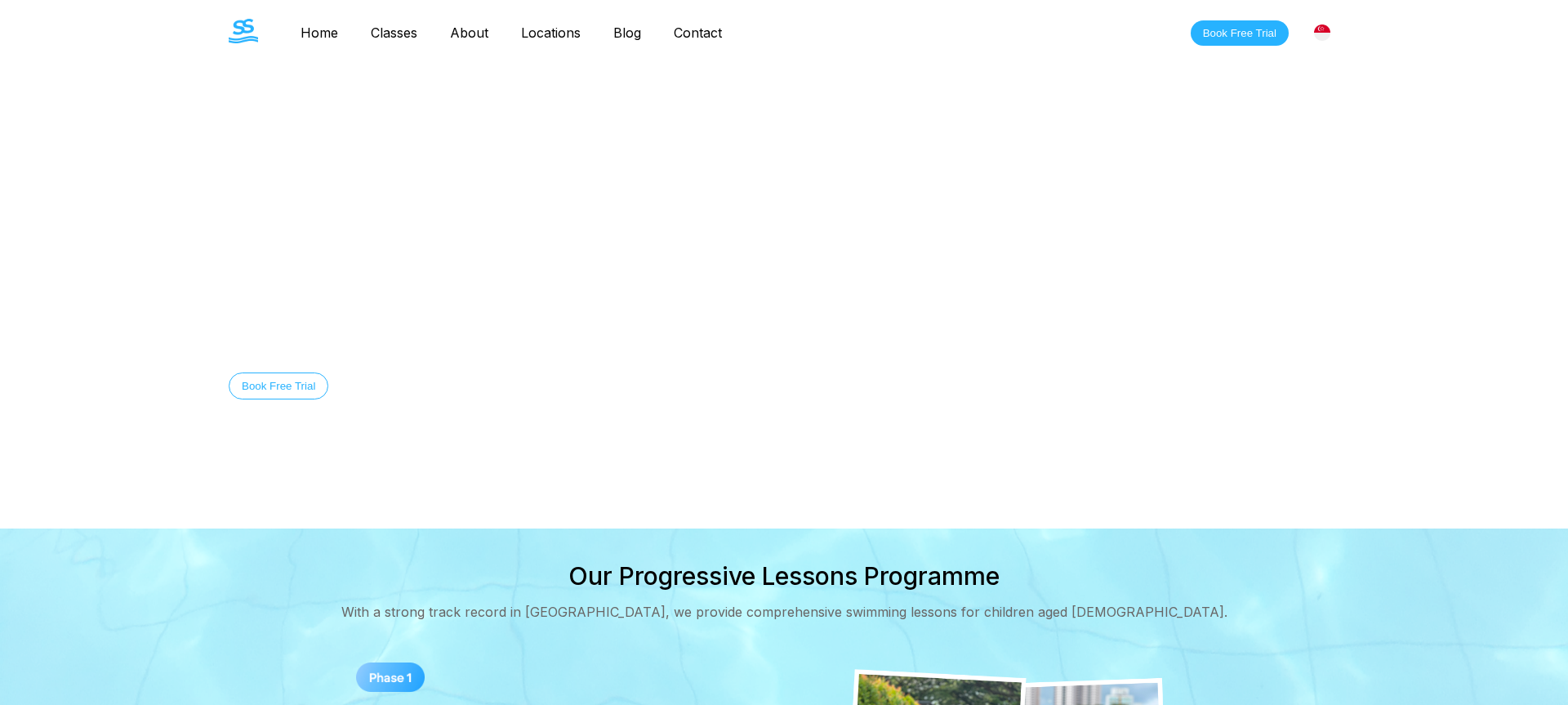
click at [1322, 30] on img at bounding box center [1322, 33] width 17 height 17
click at [1304, 67] on div "[GEOGRAPHIC_DATA]" at bounding box center [1248, 67] width 181 height 32
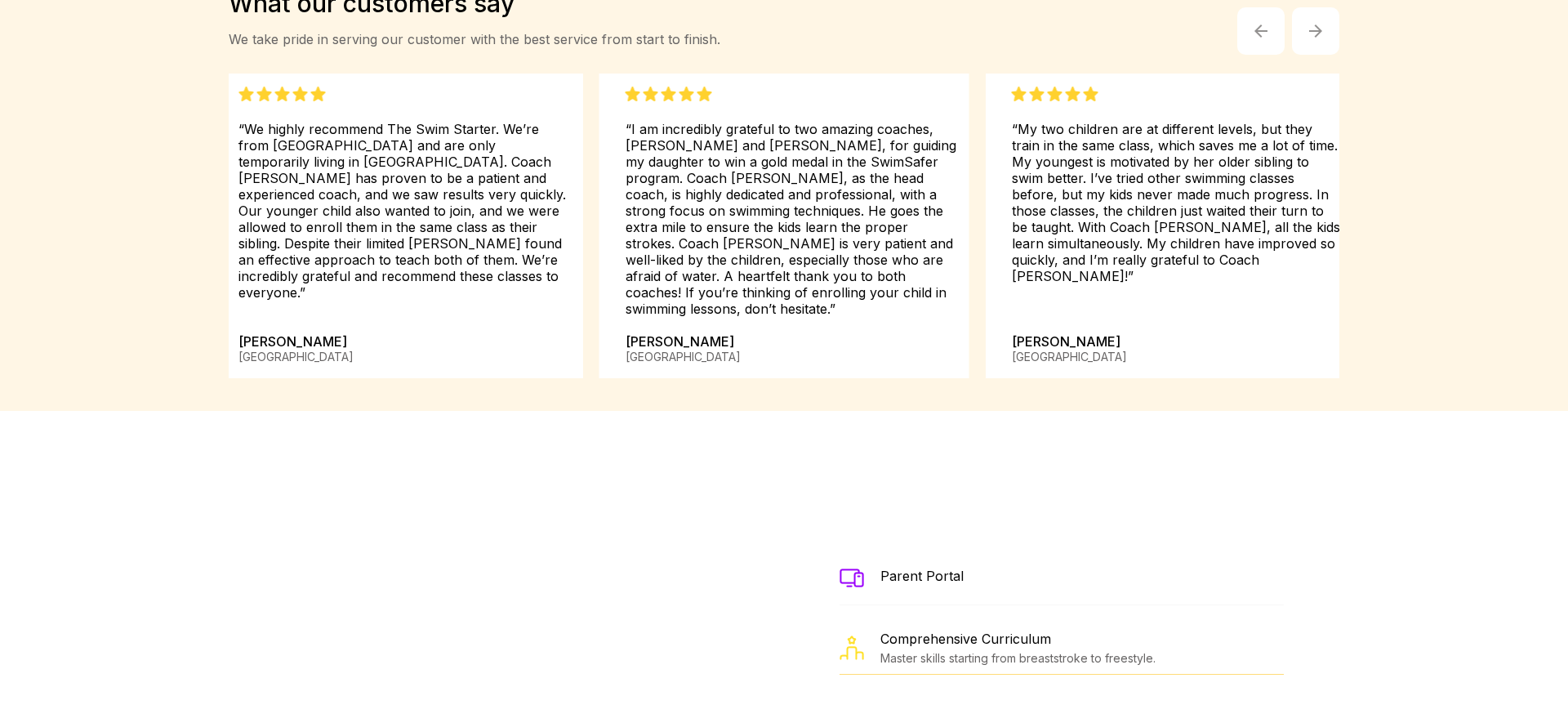
scroll to position [2521, 0]
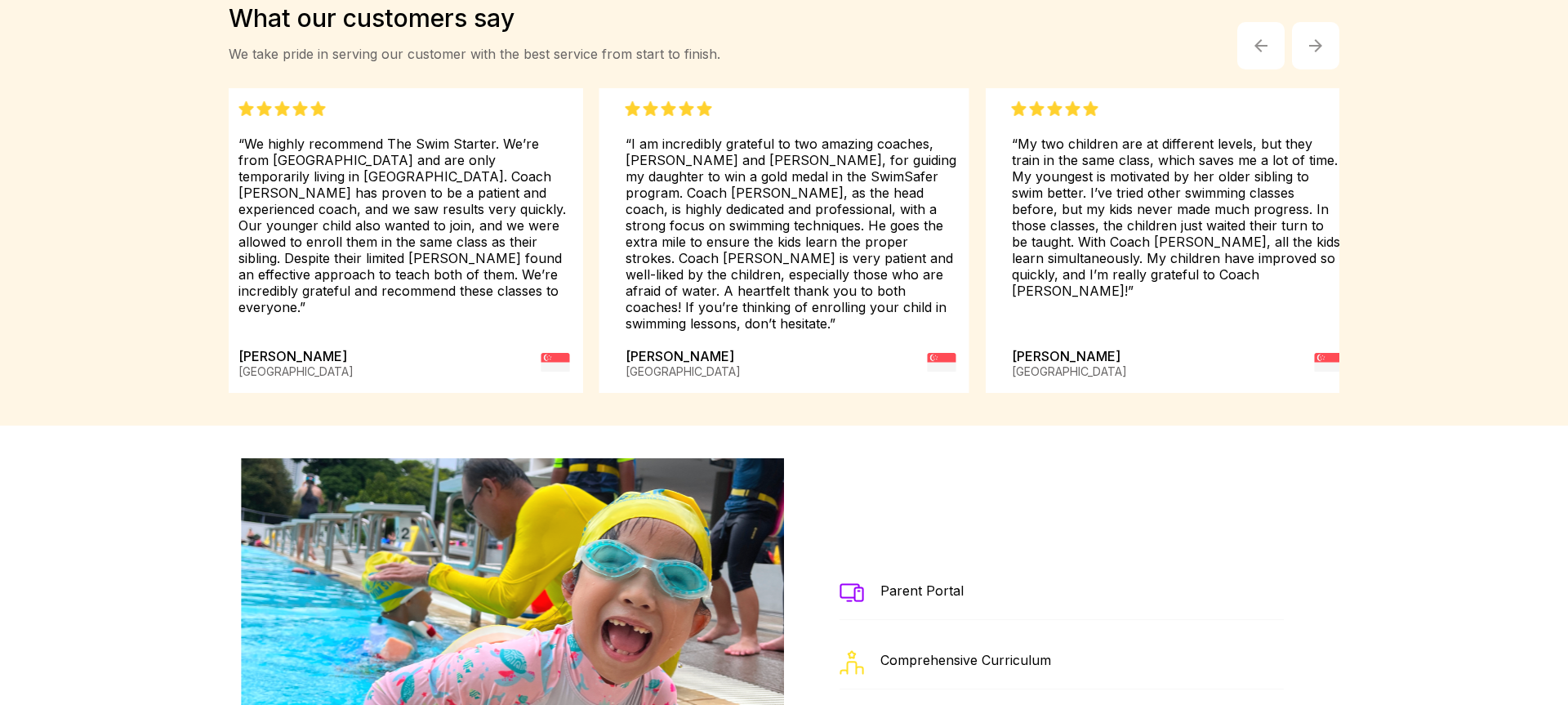
click at [1326, 52] on button "button" at bounding box center [1315, 45] width 47 height 47
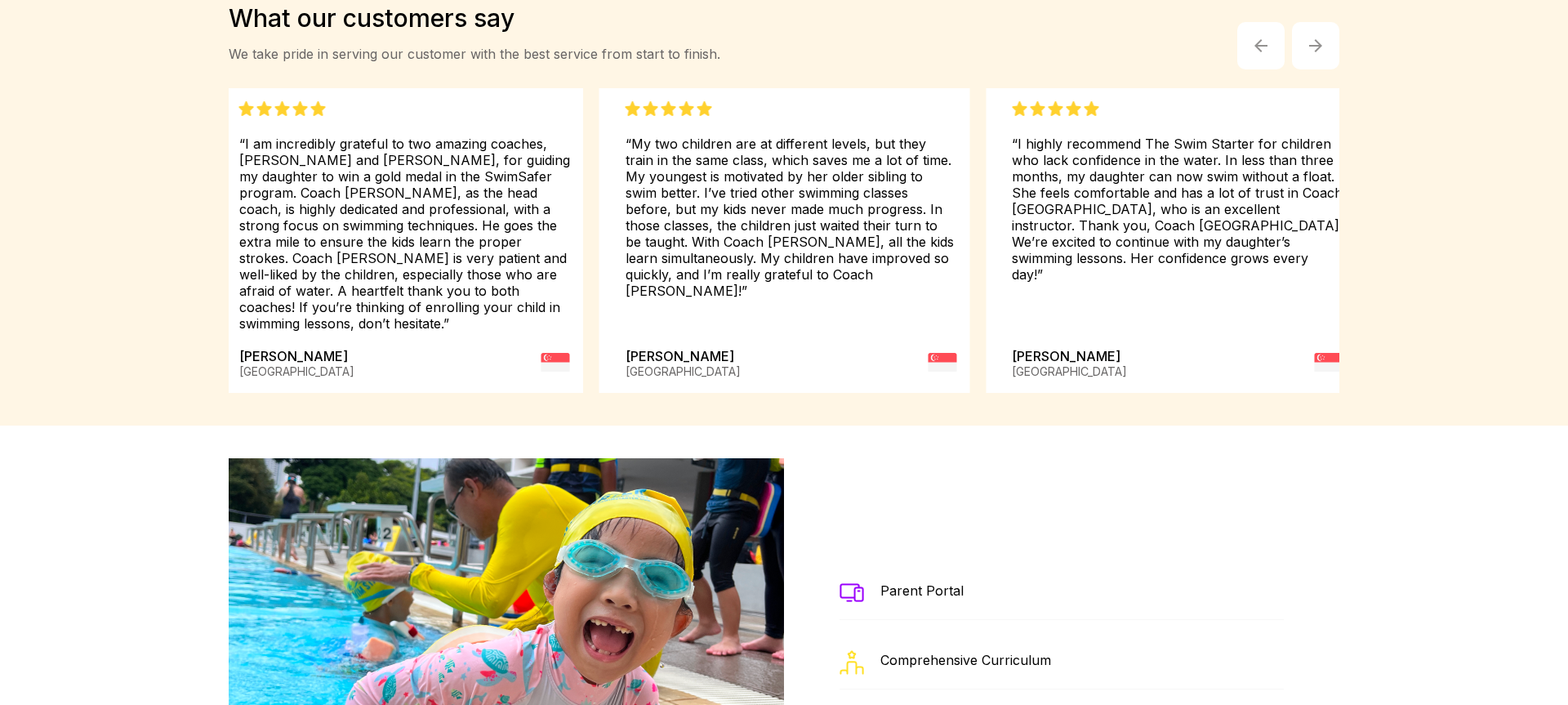
click at [1326, 52] on button "button" at bounding box center [1315, 45] width 47 height 47
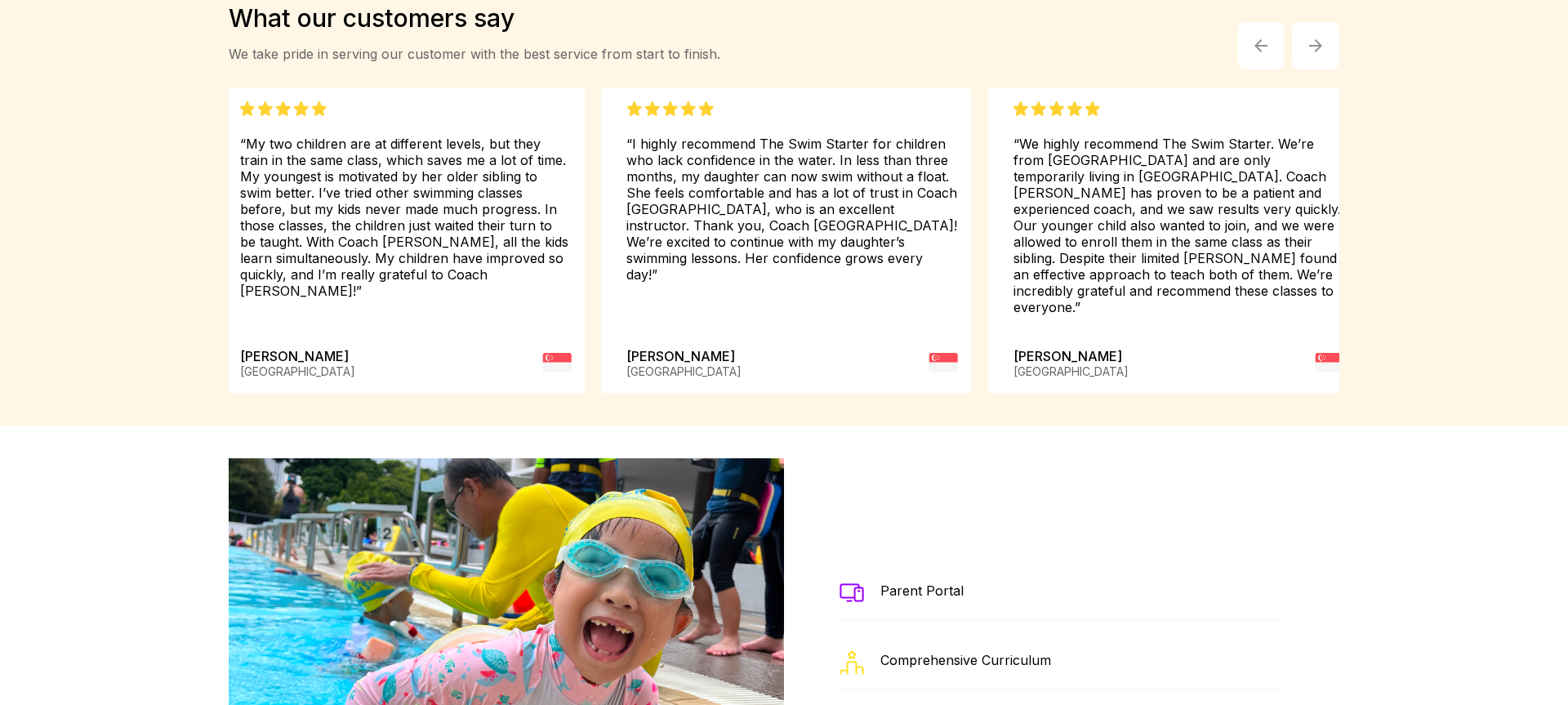
click at [1326, 52] on button "button" at bounding box center [1315, 45] width 47 height 47
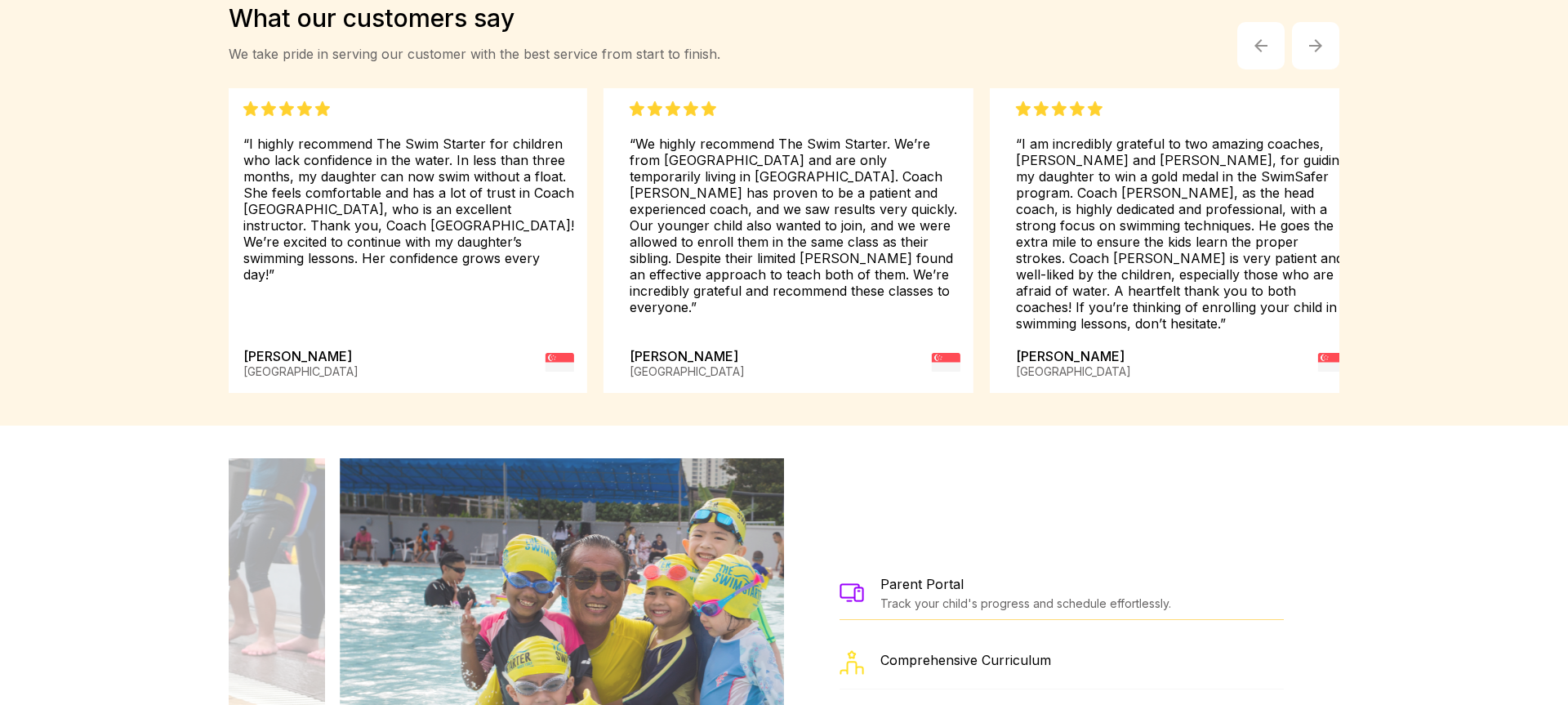
click at [1326, 52] on button "button" at bounding box center [1315, 45] width 47 height 47
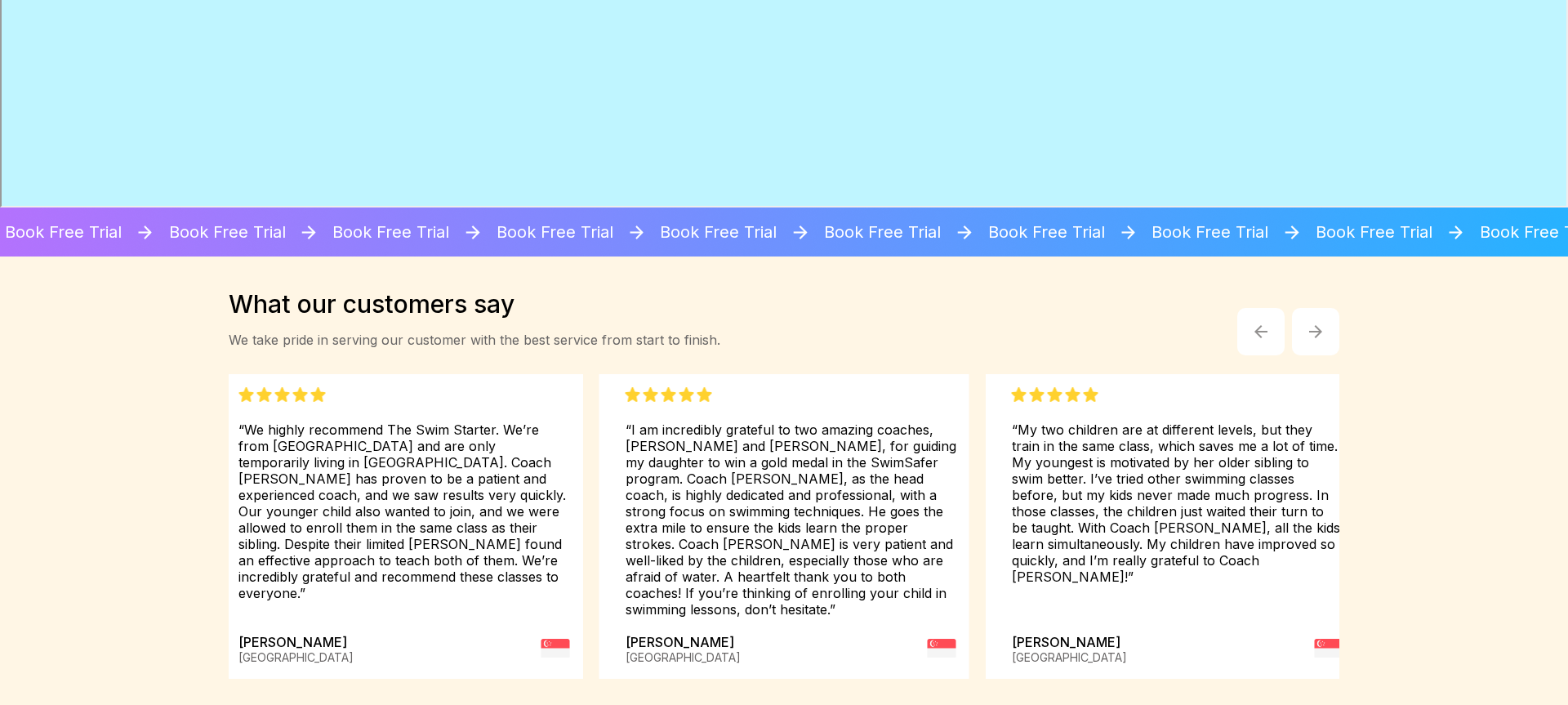
scroll to position [1732, 0]
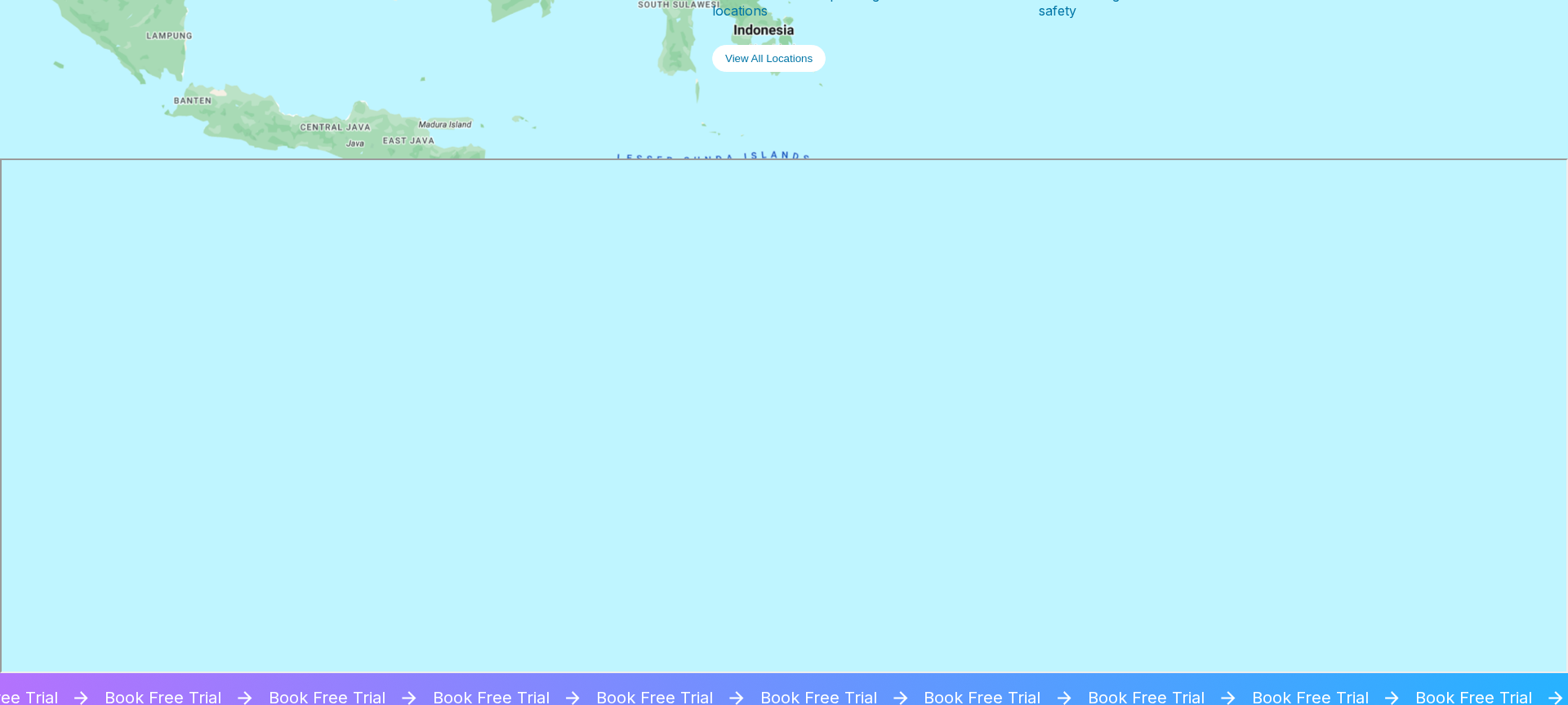
drag, startPoint x: 926, startPoint y: 59, endPoint x: 776, endPoint y: 52, distance: 150.2
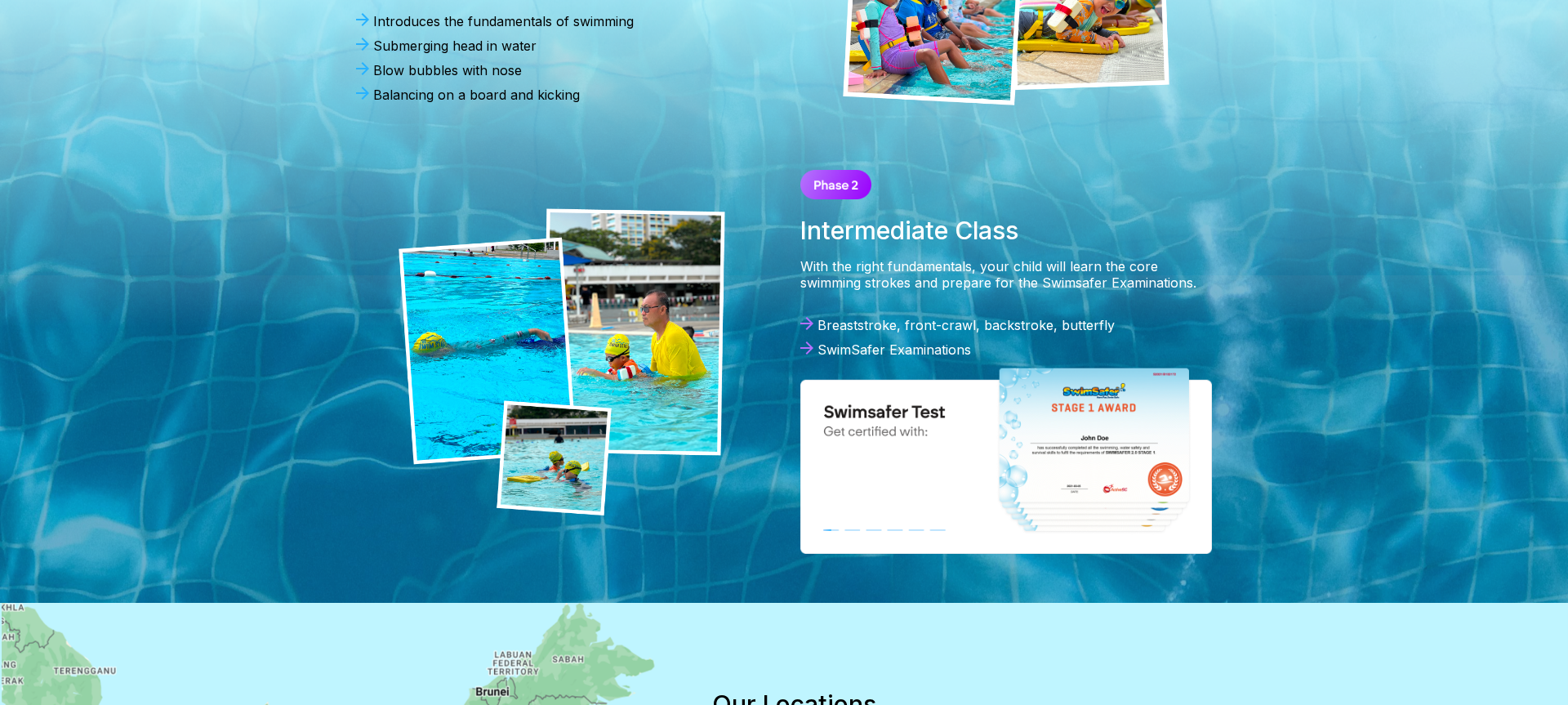
scroll to position [798, 0]
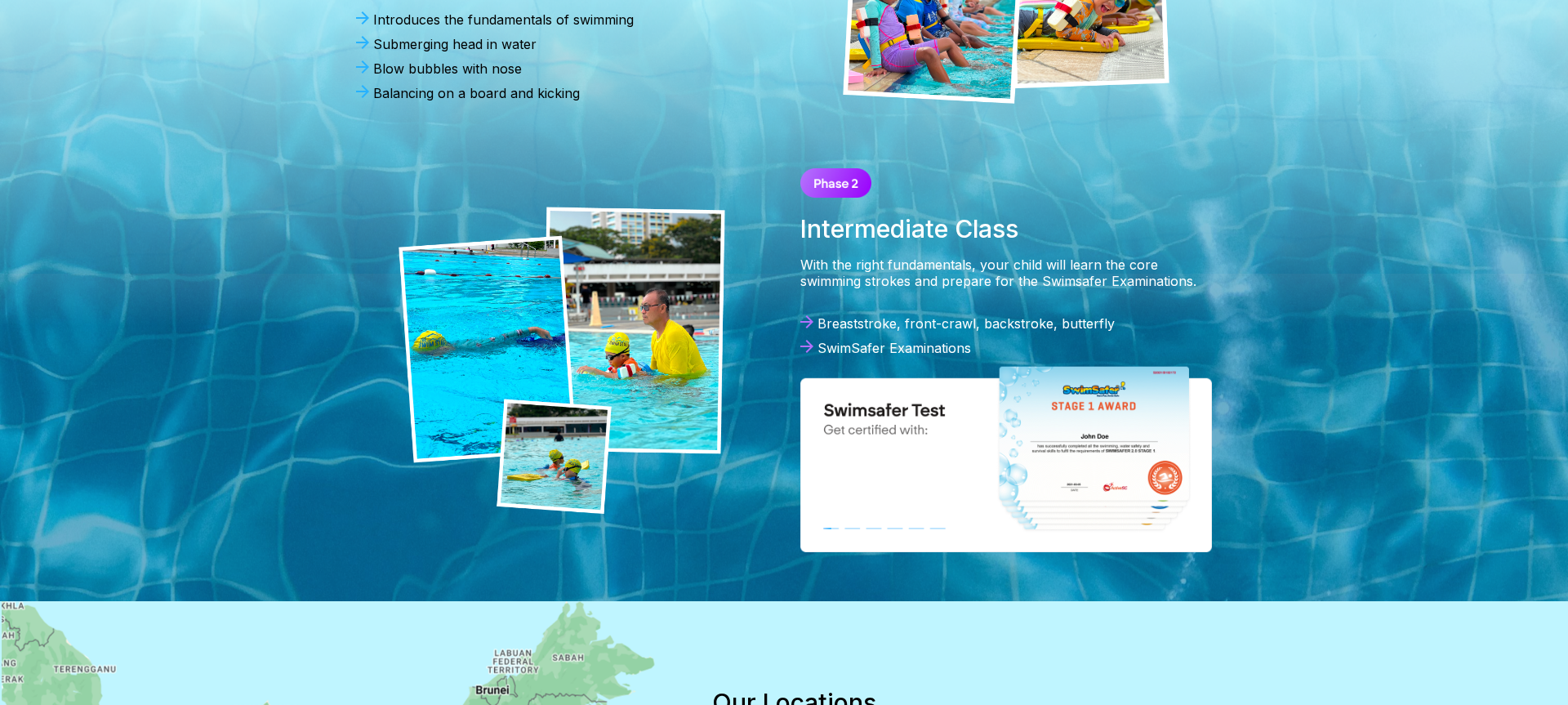
click at [815, 324] on div "Breaststroke, front-crawl, backstroke, butterfly" at bounding box center [1006, 323] width 412 height 17
click at [812, 323] on img at bounding box center [807, 322] width 13 height 13
drag, startPoint x: 810, startPoint y: 323, endPoint x: 807, endPoint y: 349, distance: 26.2
click at [810, 324] on img at bounding box center [807, 322] width 13 height 13
click at [807, 351] on img at bounding box center [807, 346] width 13 height 13
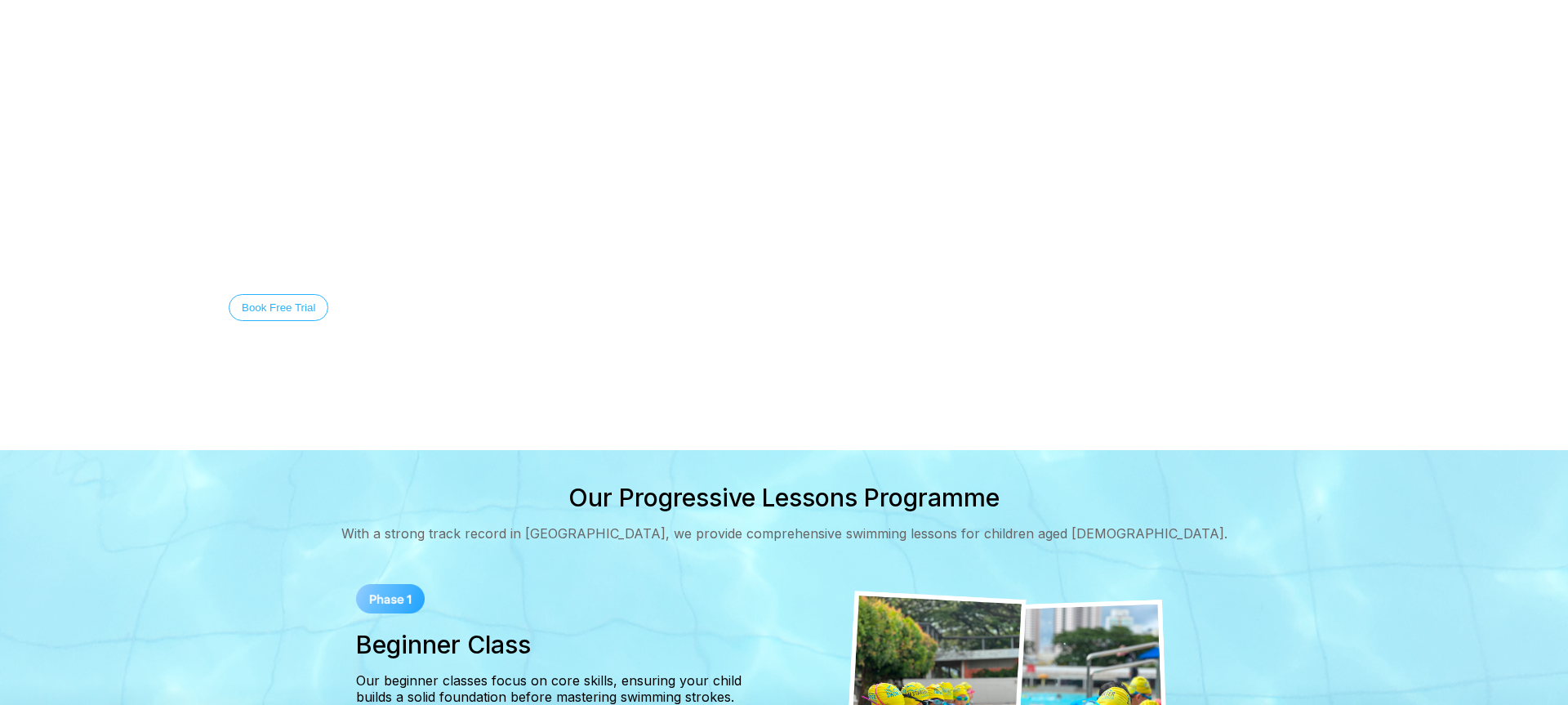
scroll to position [0, 0]
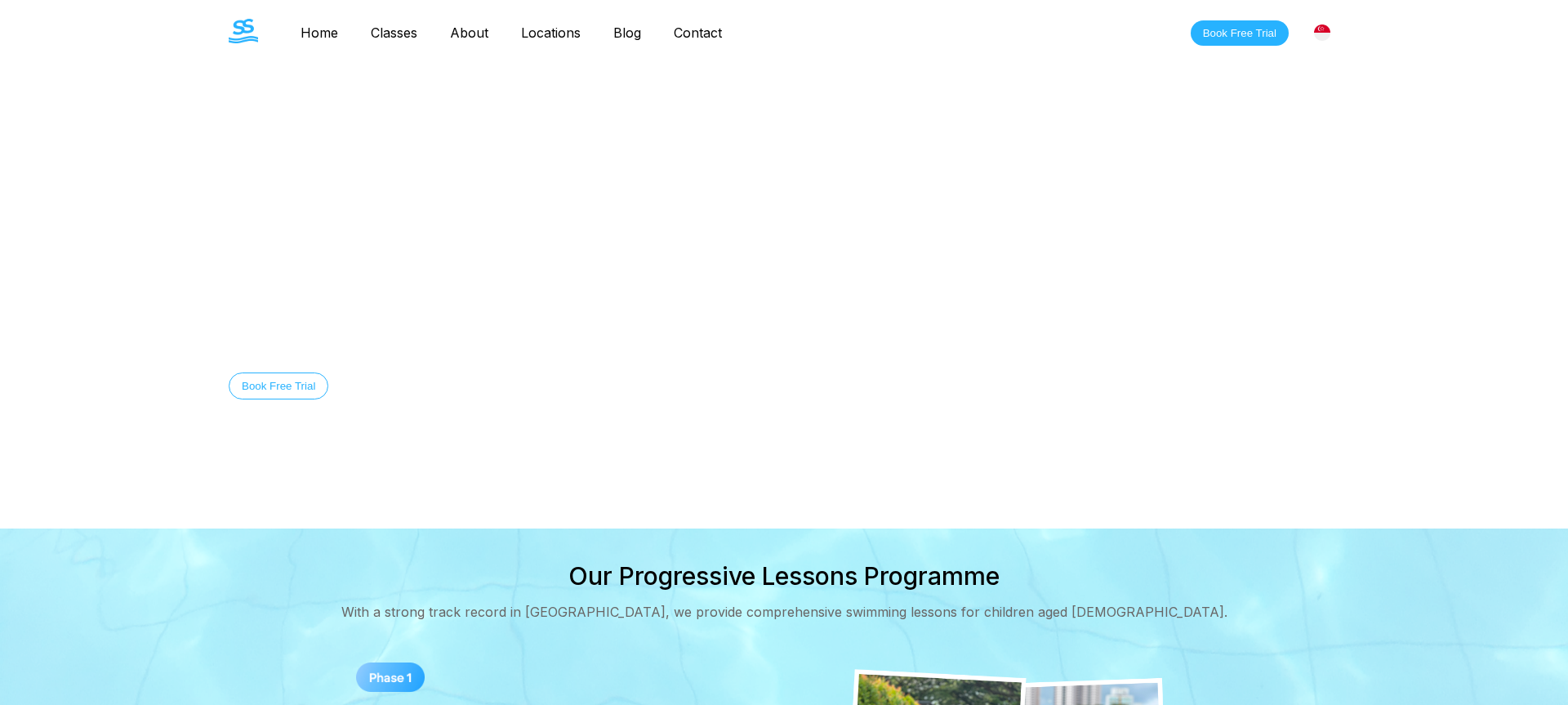
click at [1328, 35] on img at bounding box center [1322, 33] width 17 height 17
click at [1235, 28] on button "Book Free Trial" at bounding box center [1240, 32] width 98 height 25
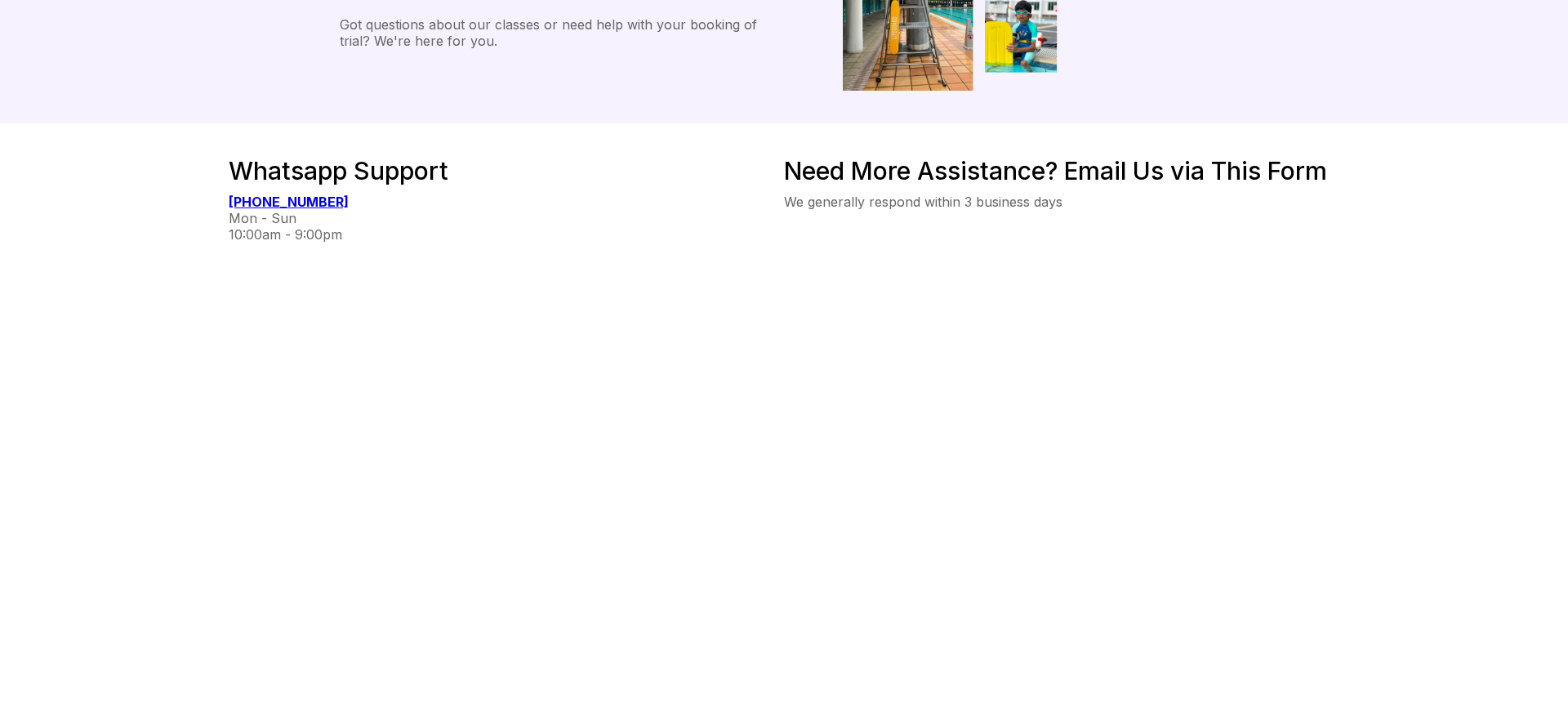
scroll to position [241, 0]
